Goal: Task Accomplishment & Management: Complete application form

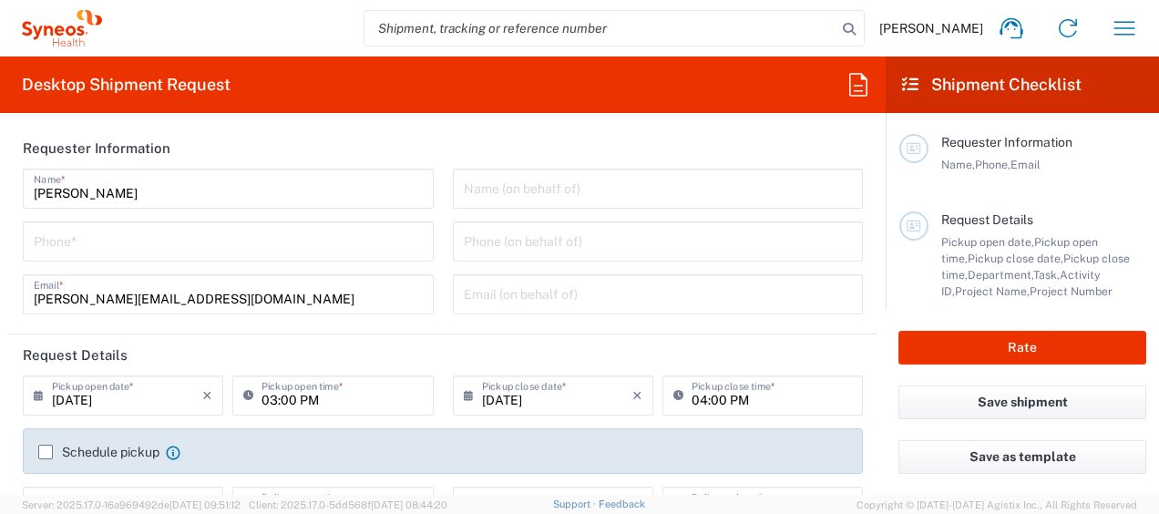
type input "[GEOGRAPHIC_DATA]"
type input "3241"
type input "INC Research Clin Svcs [GEOGRAPHIC_DATA]"
drag, startPoint x: 166, startPoint y: 248, endPoint x: 198, endPoint y: 239, distance: 33.2
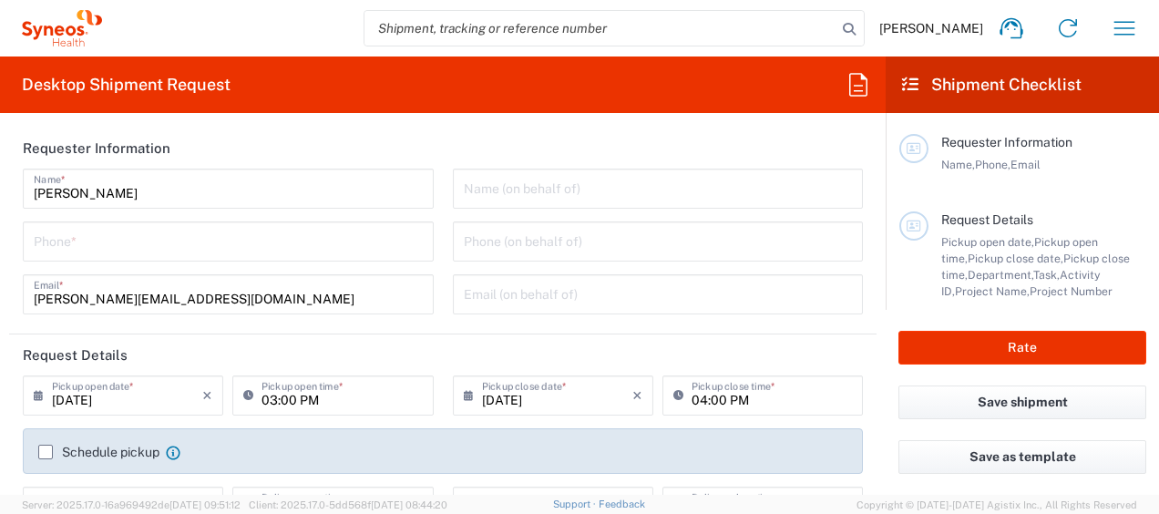
click at [166, 248] on input "tel" at bounding box center [228, 240] width 389 height 32
type input "5579387184"
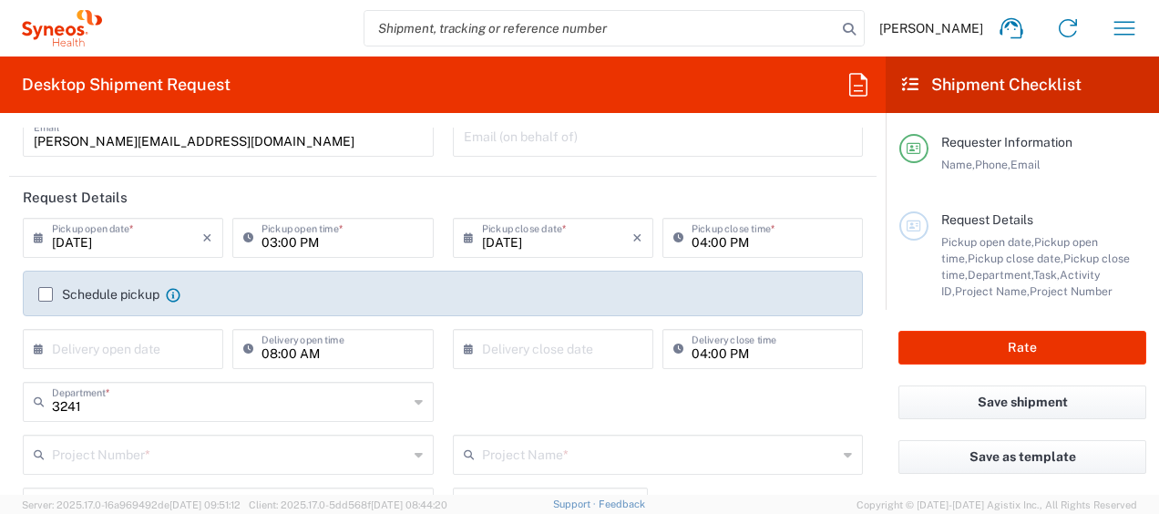
scroll to position [182, 0]
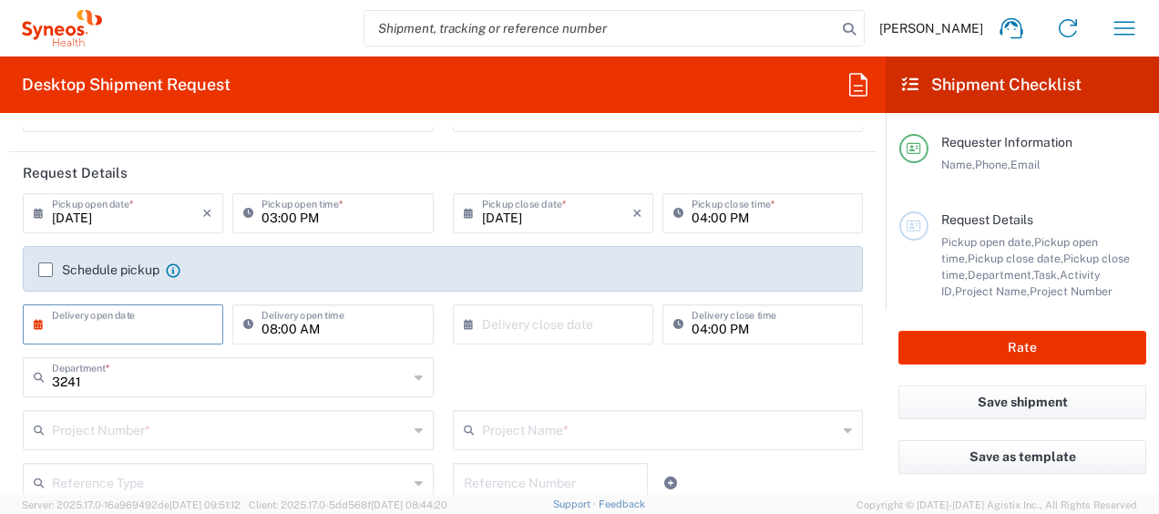
click at [135, 326] on input "text" at bounding box center [127, 323] width 150 height 32
click at [145, 317] on input "text" at bounding box center [127, 323] width 150 height 32
click at [321, 270] on agx-checkbox-control "Schedule pickup When scheduling a pickup please be sure to meet the following c…" at bounding box center [442, 269] width 809 height 16
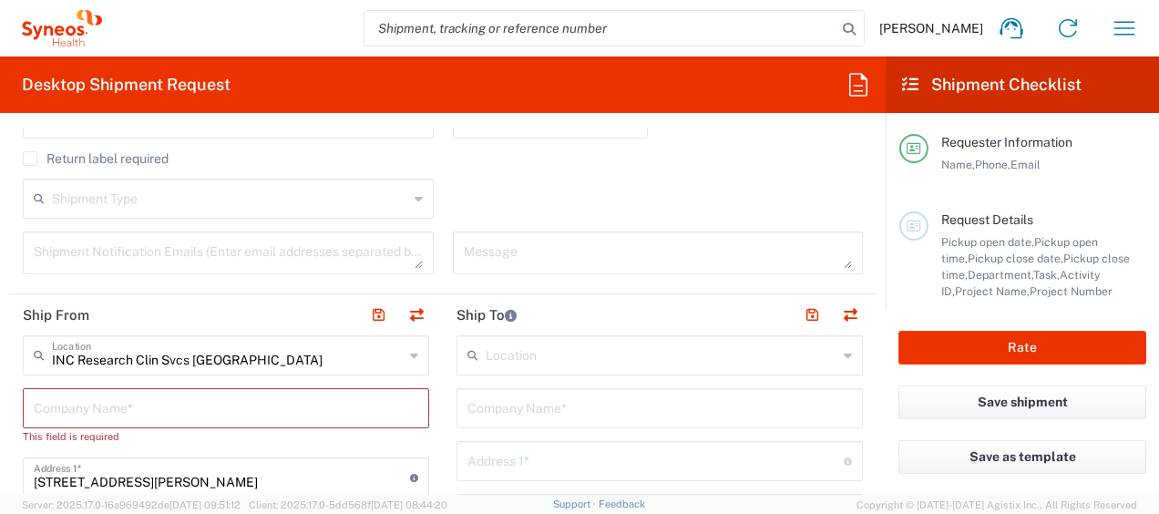
scroll to position [638, 0]
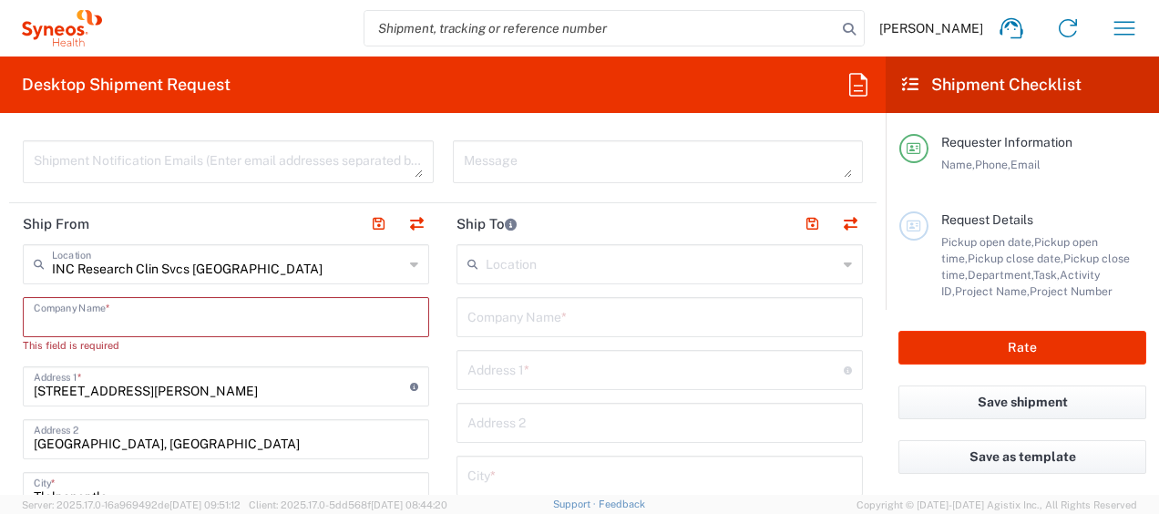
click at [257, 311] on input "text" at bounding box center [226, 316] width 384 height 32
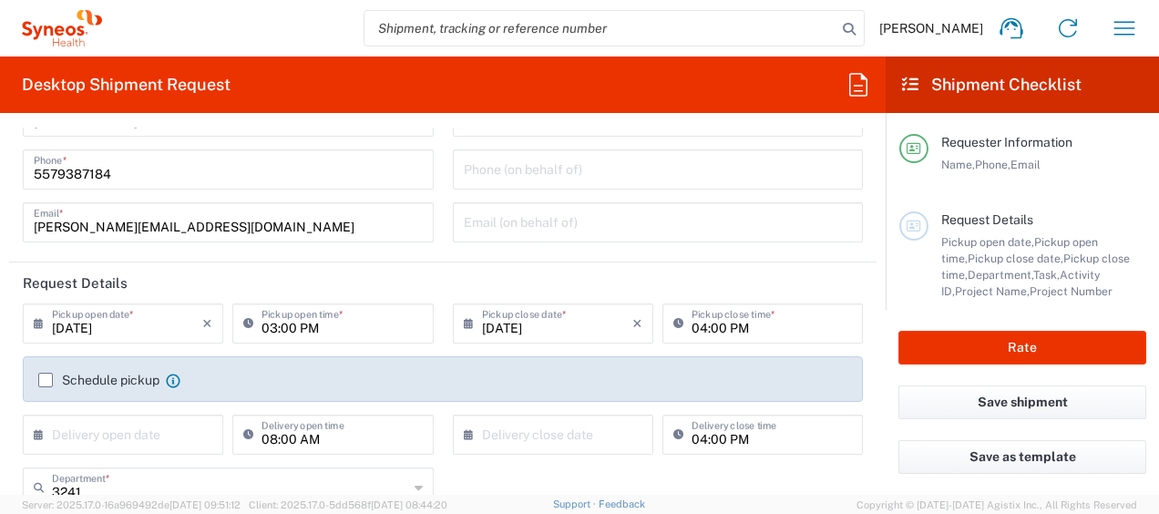
scroll to position [0, 0]
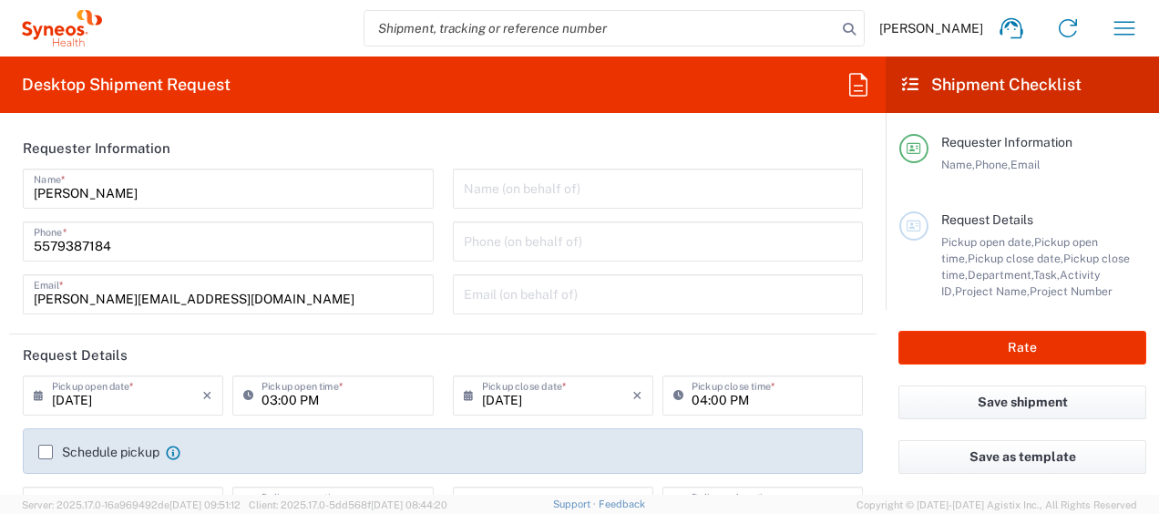
click at [669, 130] on header "Requester Information" at bounding box center [442, 148] width 867 height 41
click at [322, 113] on div "Desktop Shipment Request Requester Information [PERSON_NAME] Name * [PHONE_NUMB…" at bounding box center [442, 275] width 885 height 438
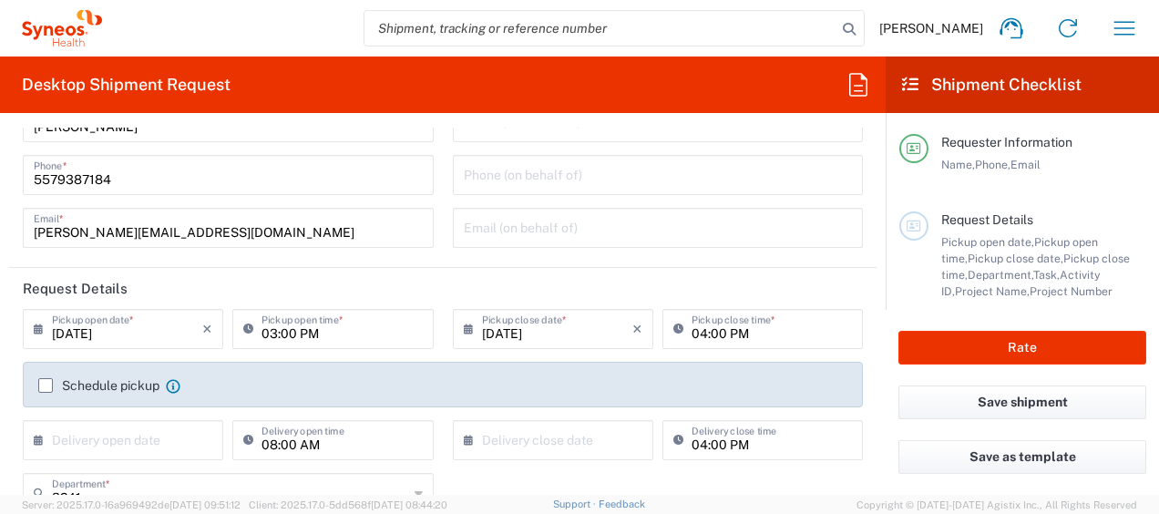
scroll to position [91, 0]
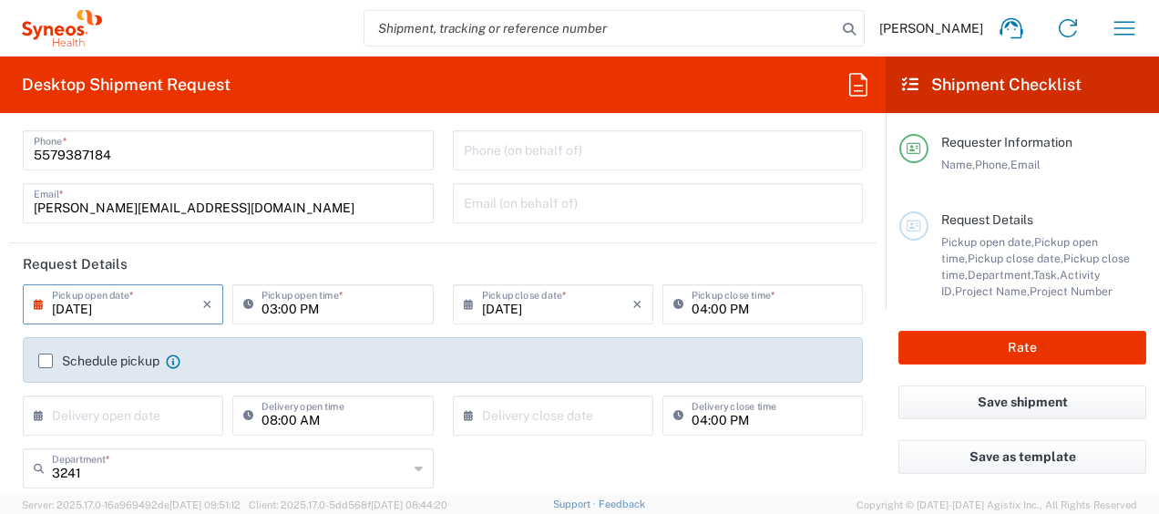
click at [143, 307] on input "[DATE]" at bounding box center [127, 303] width 150 height 32
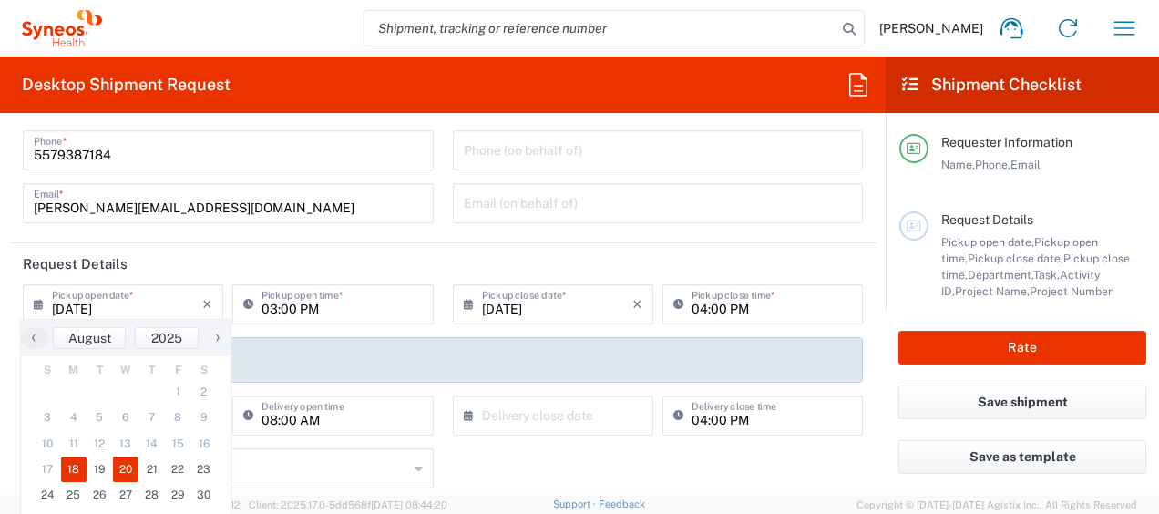
click at [124, 471] on span "20" at bounding box center [126, 469] width 26 height 26
type input "[DATE]"
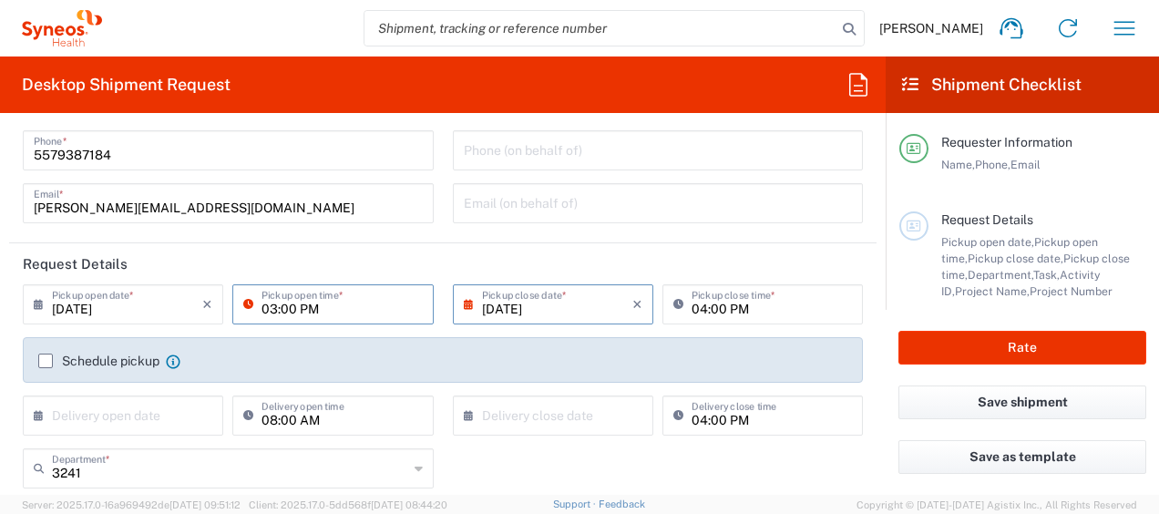
click at [336, 308] on input "03:00 PM" at bounding box center [341, 303] width 160 height 32
click at [343, 305] on input "01:00 PM" at bounding box center [341, 303] width 160 height 32
type input "12:00 PM"
click at [729, 308] on input "04:00 PM" at bounding box center [771, 303] width 160 height 32
type input "06:00 PM"
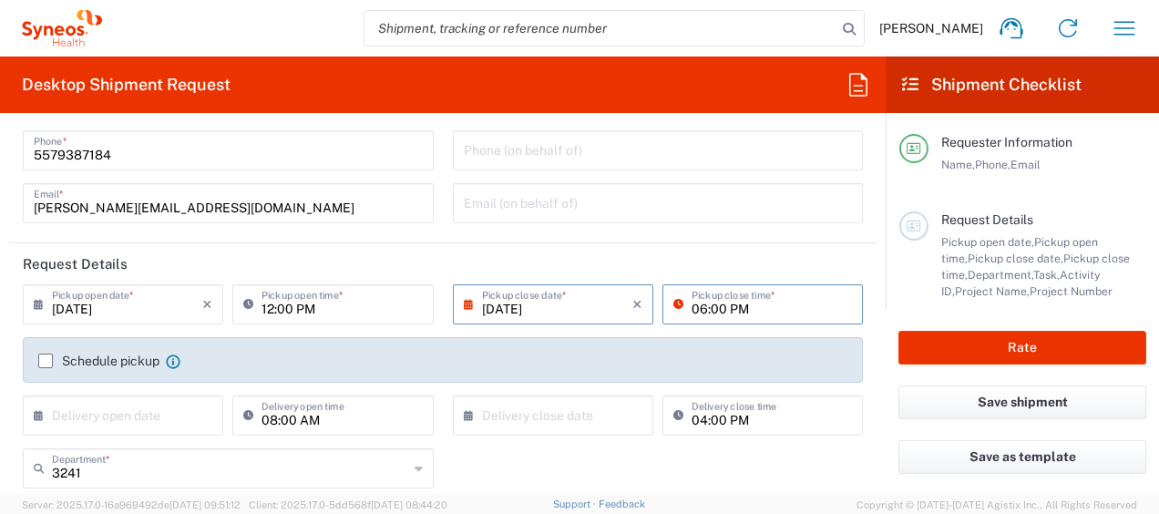
click at [578, 314] on input "[DATE]" at bounding box center [557, 303] width 150 height 32
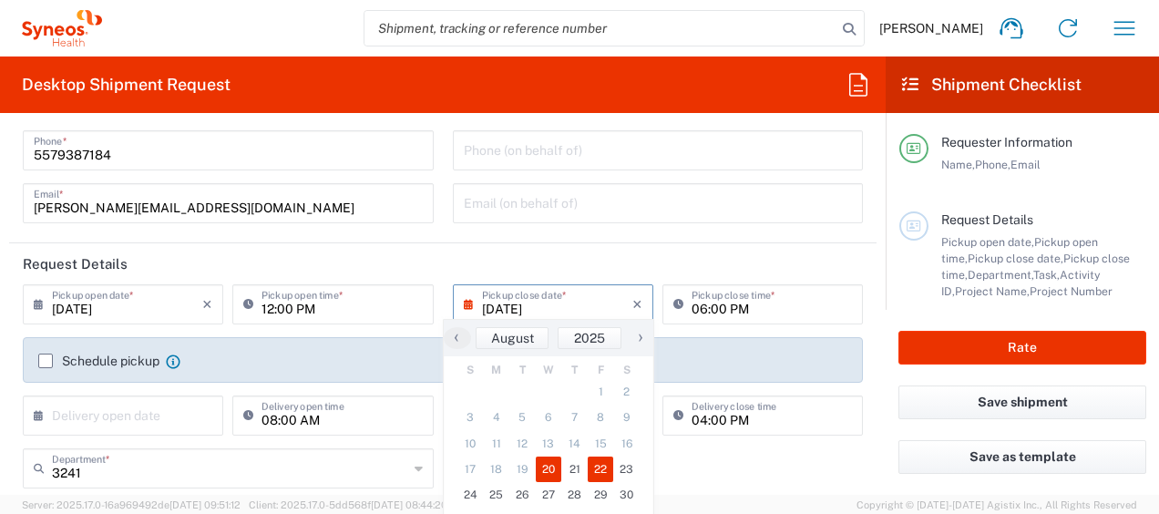
click at [592, 468] on span "22" at bounding box center [601, 469] width 26 height 26
type input "[DATE]"
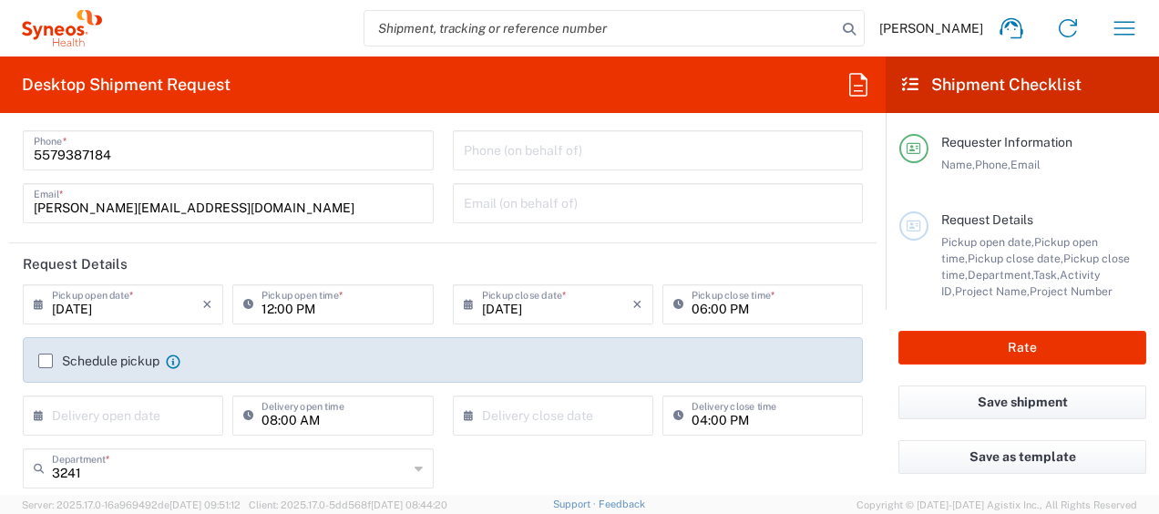
click at [691, 306] on input "06:00 PM" at bounding box center [771, 303] width 160 height 32
type input "01:00 PM"
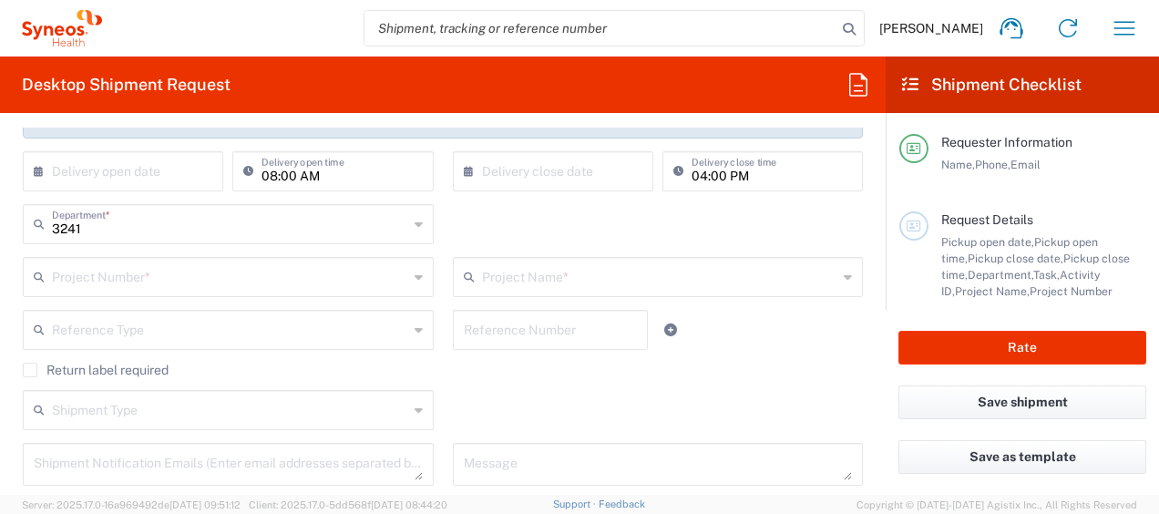
scroll to position [364, 0]
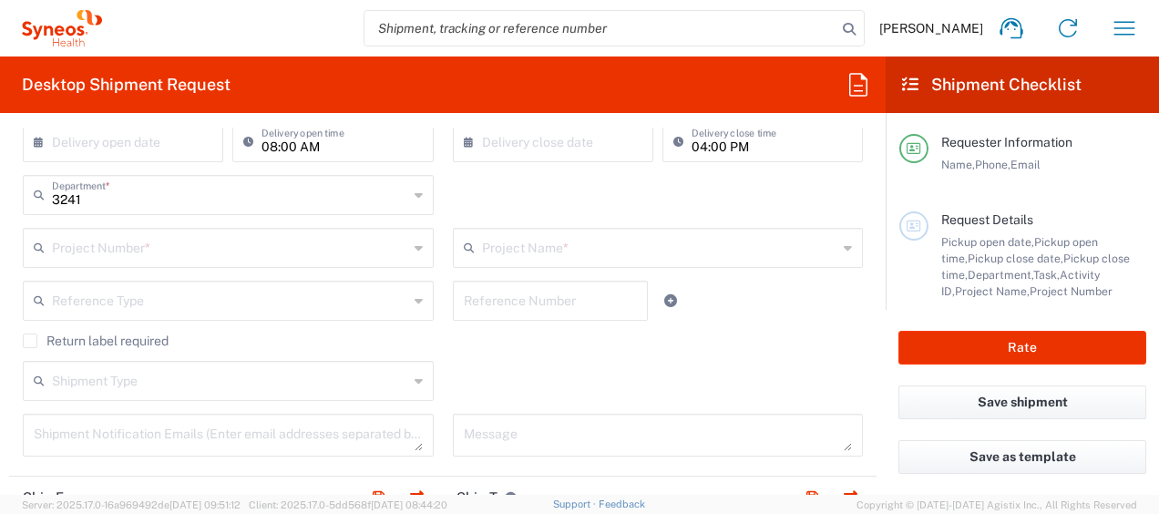
click at [414, 246] on icon at bounding box center [418, 247] width 8 height 29
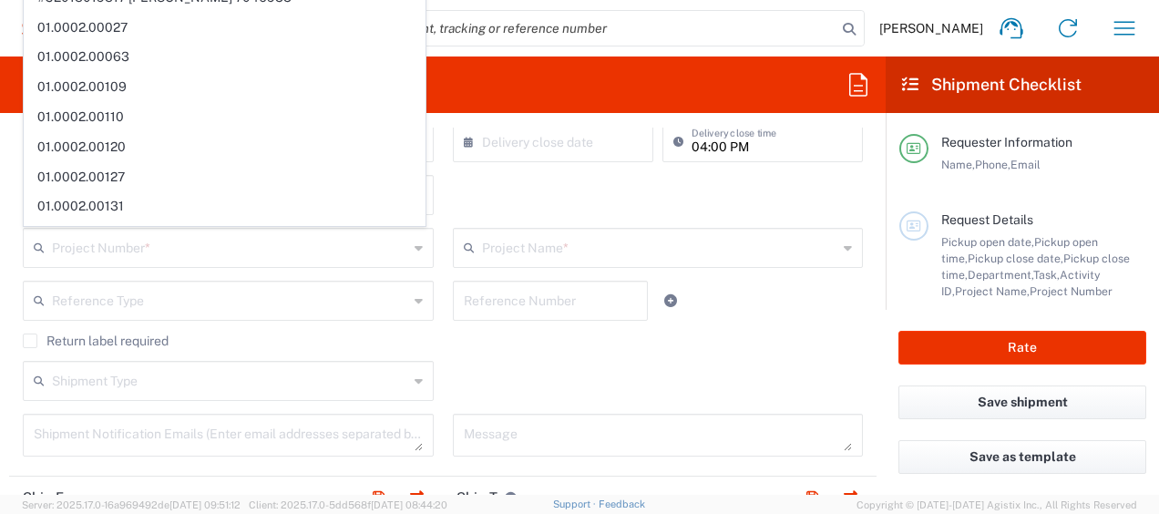
click at [433, 286] on div "Reference Type Account Type Activity ID Airline Appointment Number ASN Batch Re…" at bounding box center [229, 307] width 430 height 53
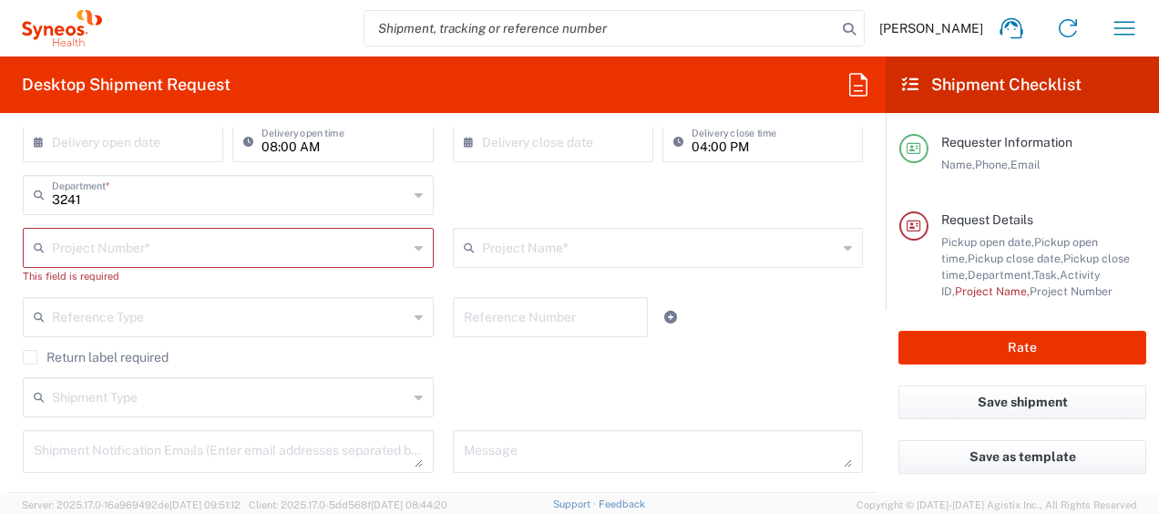
click at [528, 251] on input "text" at bounding box center [660, 246] width 356 height 32
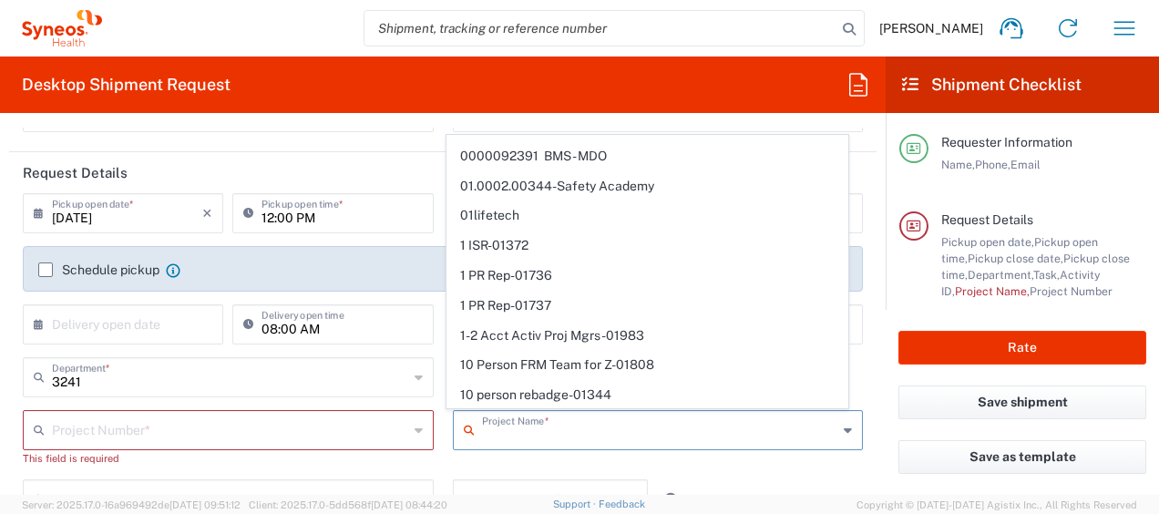
scroll to position [0, 0]
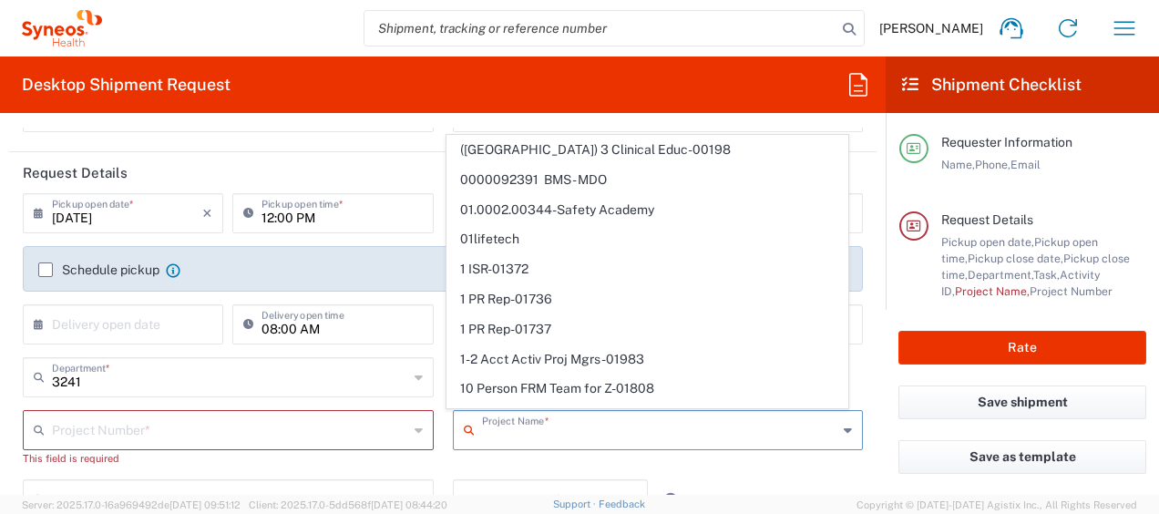
click at [605, 432] on input "text" at bounding box center [660, 429] width 356 height 32
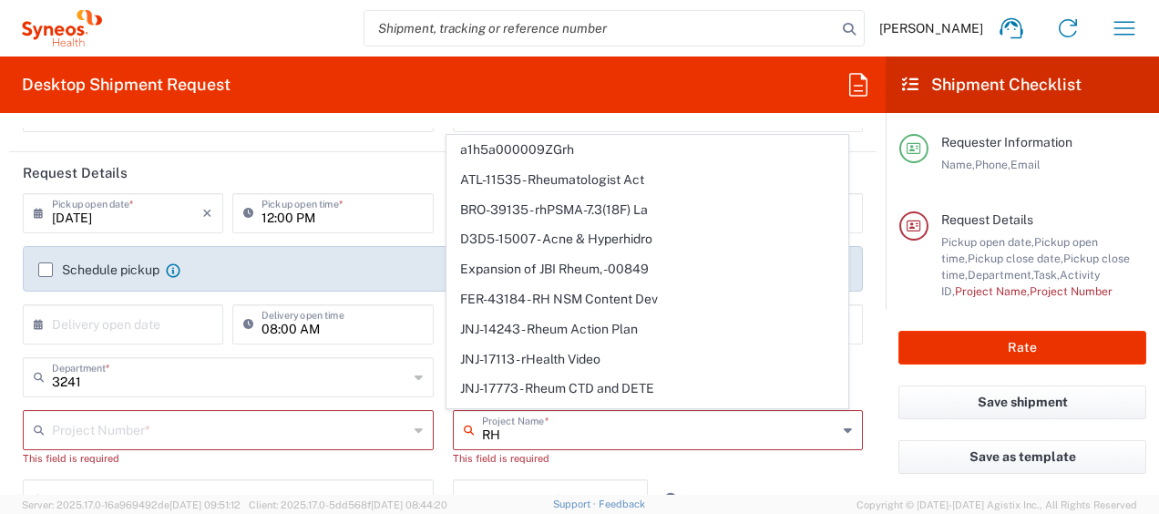
type input "R"
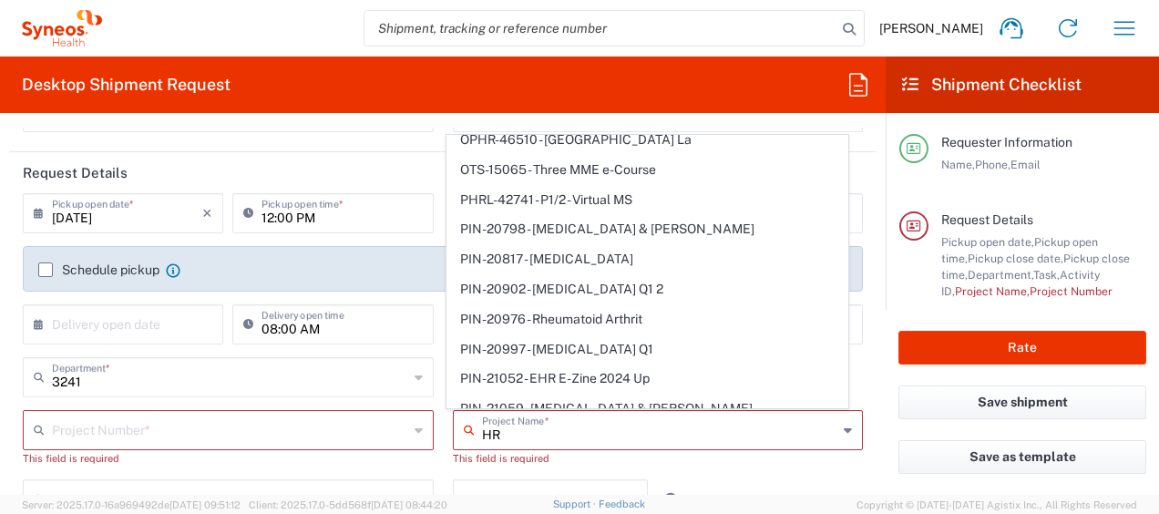
scroll to position [2642, 0]
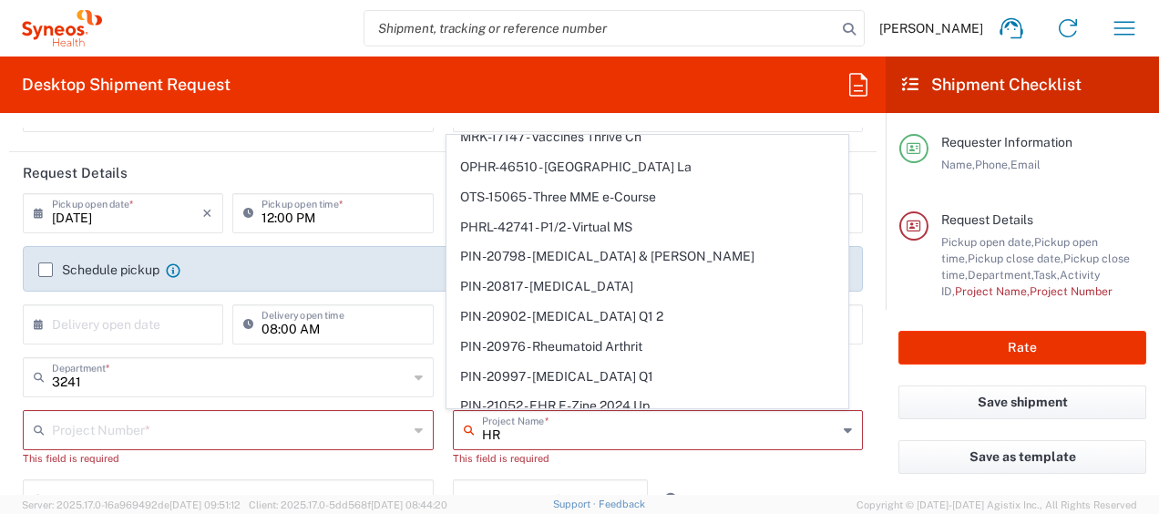
type input "H"
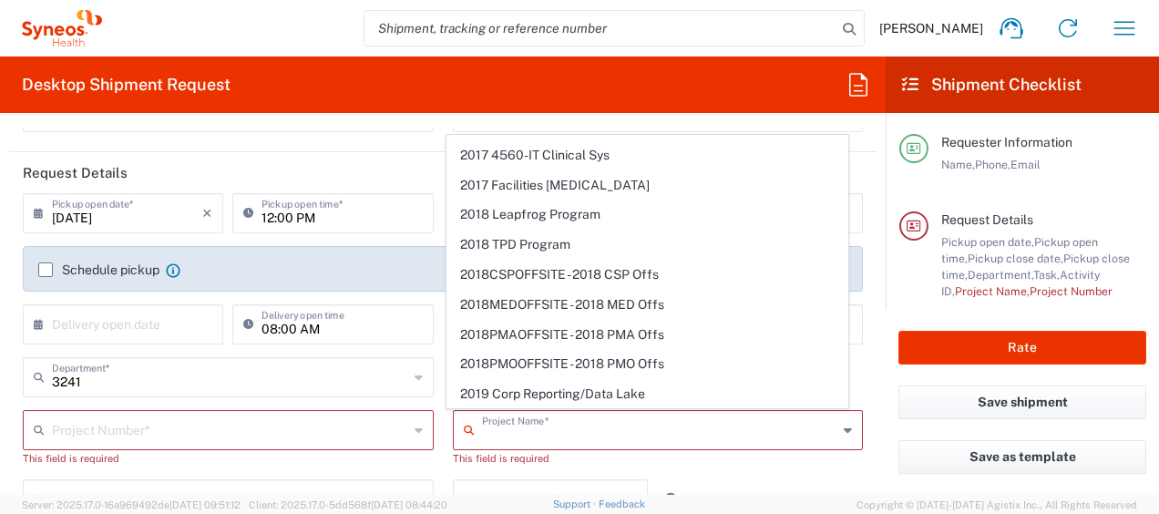
click at [443, 473] on div "Project Name * ([GEOGRAPHIC_DATA]) 3 Clinical Educ-00198 0000092391 BMS - MDO 0…" at bounding box center [658, 444] width 430 height 69
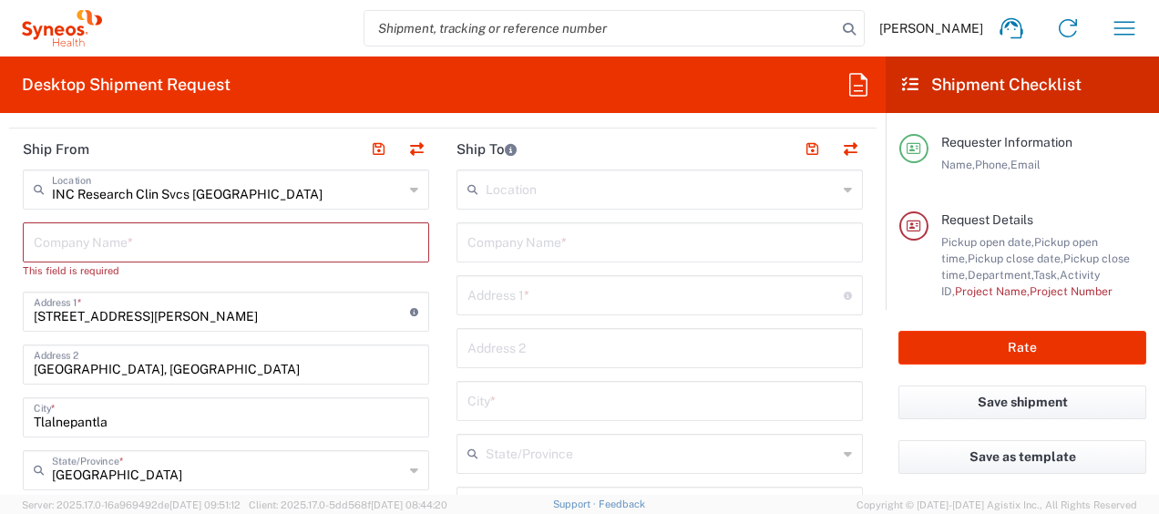
scroll to position [273, 0]
